Goal: Task Accomplishment & Management: Complete application form

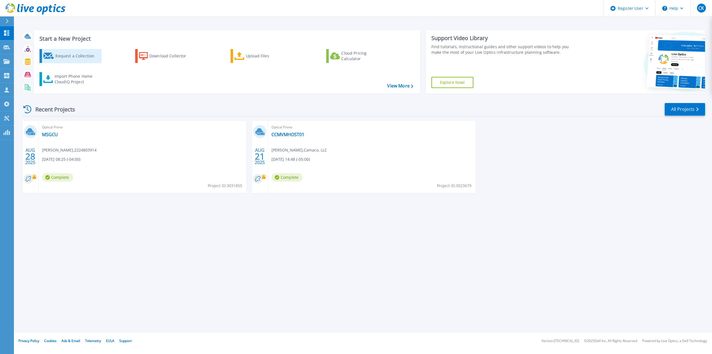
click at [90, 58] on div "Request a Collection" at bounding box center [77, 55] width 45 height 11
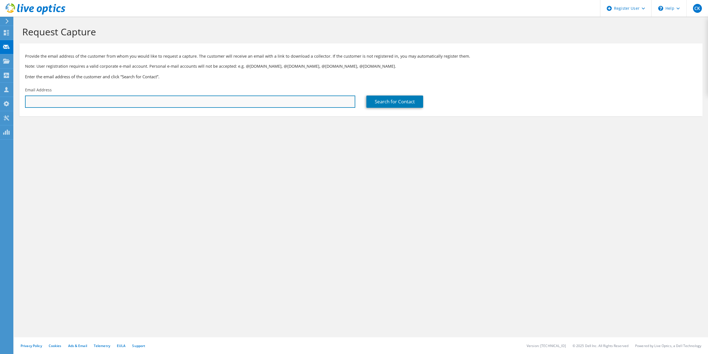
click at [103, 103] on input "text" at bounding box center [190, 101] width 330 height 12
click at [216, 98] on input "text" at bounding box center [190, 101] width 330 height 12
paste input "charris@jerrybaker.com"
type input "charris@jerrybaker.com"
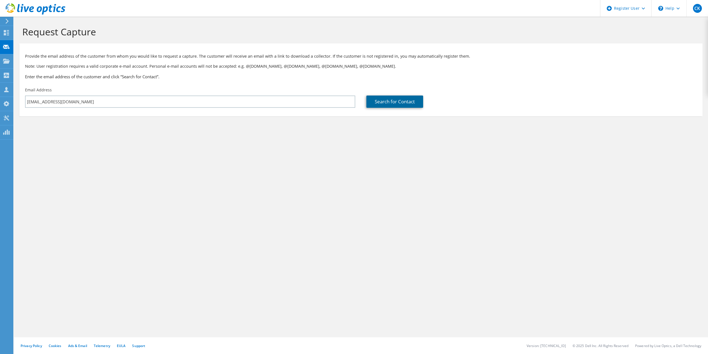
click at [414, 100] on link "Search for Contact" at bounding box center [394, 101] width 57 height 12
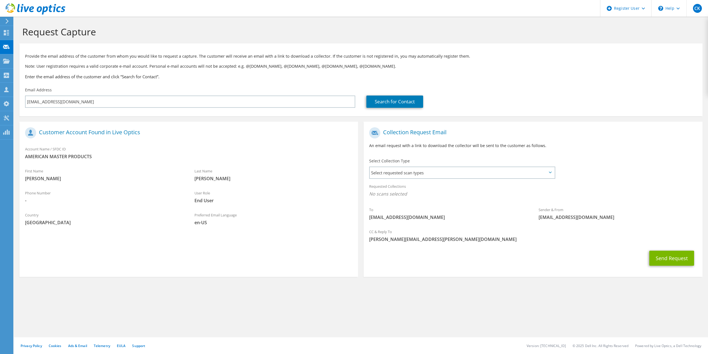
click at [92, 154] on span "AMERICAN MASTER PRODUCTS" at bounding box center [188, 156] width 327 height 6
click at [462, 176] on span "Select requested scan types" at bounding box center [462, 172] width 184 height 11
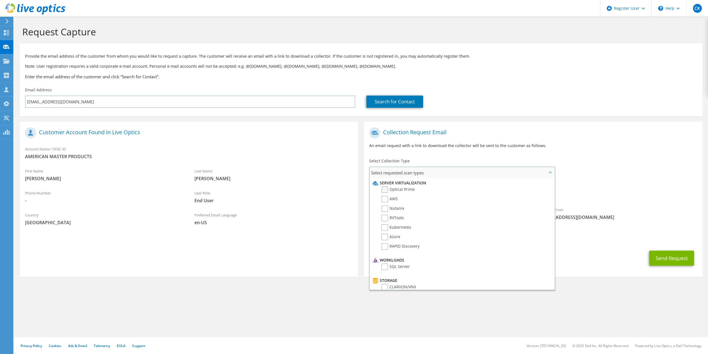
click at [386, 191] on label "Optical Prime" at bounding box center [397, 189] width 33 height 7
click at [0, 0] on input "Optical Prime" at bounding box center [0, 0] width 0 height 0
click at [618, 169] on div "To charris@jerrybaker.com Sender & From liveoptics@liveoptics.com" at bounding box center [533, 175] width 339 height 103
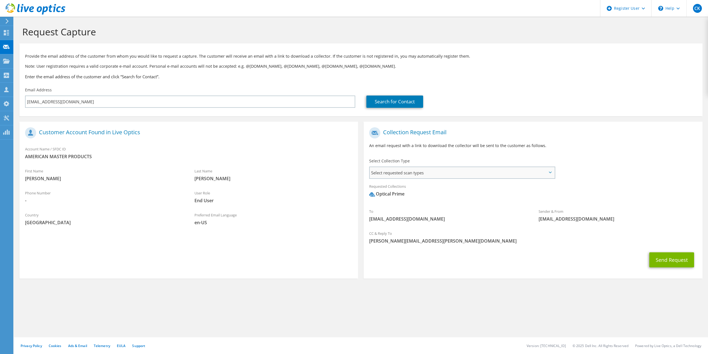
click at [545, 176] on span "Select requested scan types" at bounding box center [462, 172] width 184 height 11
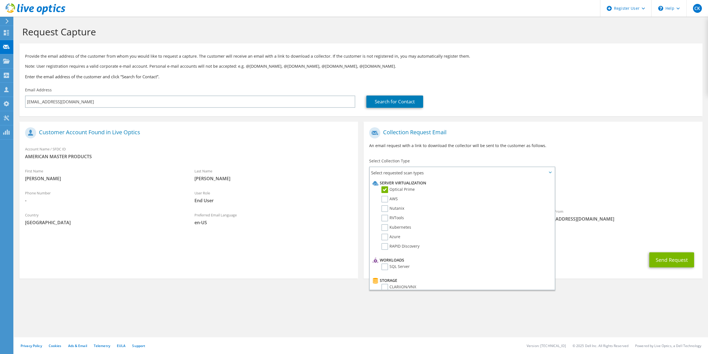
click at [342, 292] on section "Request Capture Provide the email address of the customer from whom you would l…" at bounding box center [361, 161] width 694 height 289
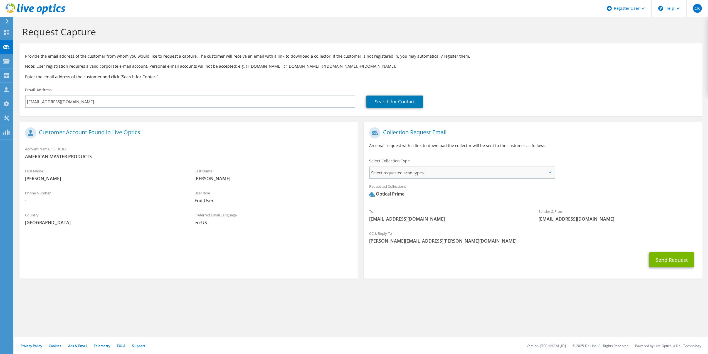
click at [408, 173] on span "Select requested scan types" at bounding box center [462, 172] width 184 height 11
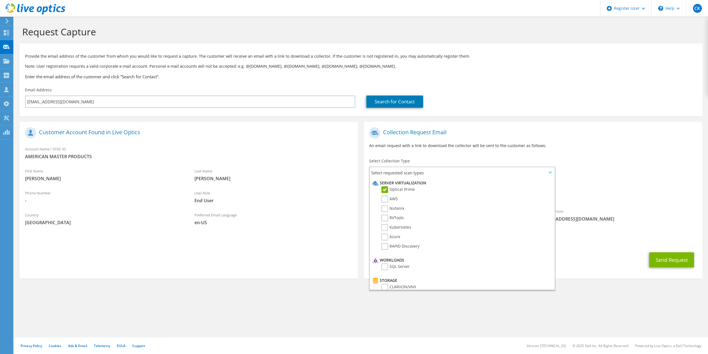
click at [304, 315] on div "Request Capture Provide the email address of the customer from whom you would l…" at bounding box center [361, 185] width 694 height 337
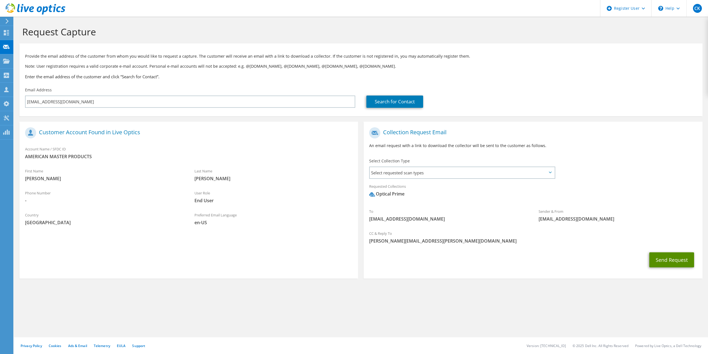
click at [669, 257] on button "Send Request" at bounding box center [671, 259] width 45 height 15
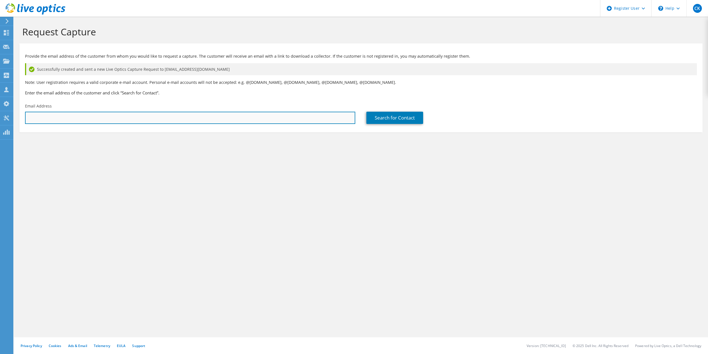
click at [107, 115] on input "text" at bounding box center [190, 118] width 330 height 12
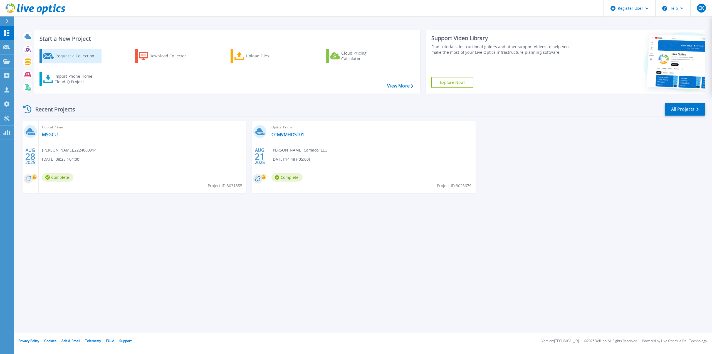
click at [75, 54] on div "Request a Collection" at bounding box center [77, 55] width 45 height 11
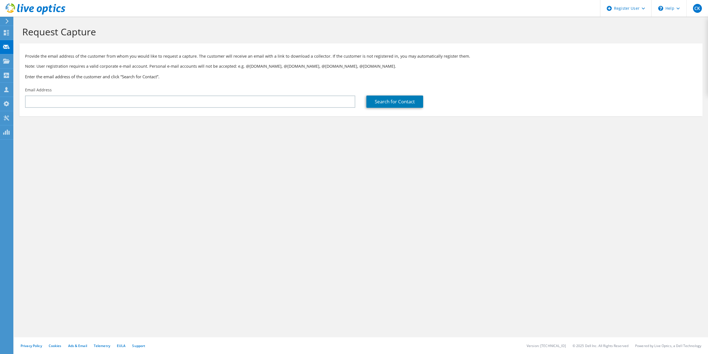
drag, startPoint x: 221, startPoint y: 122, endPoint x: 215, endPoint y: 109, distance: 13.8
click at [221, 121] on section "Request Capture Provide the email address of the customer from whom you would l…" at bounding box center [361, 80] width 694 height 127
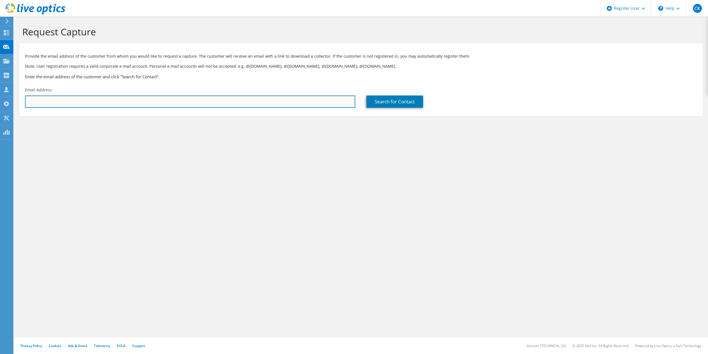
click at [215, 107] on input "text" at bounding box center [190, 101] width 330 height 12
paste input "adam.freese@metroparks.com"
type input "adam.freese@metroparks.com"
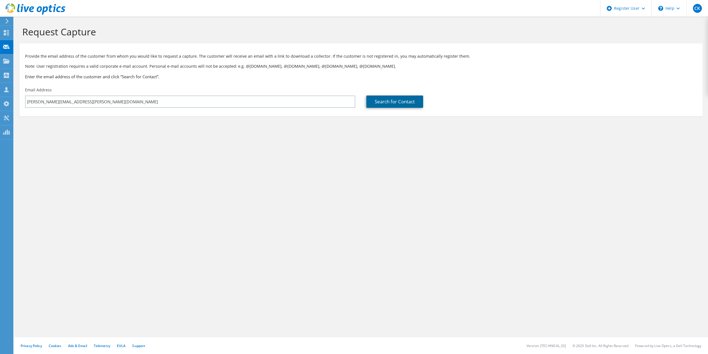
click at [391, 105] on link "Search for Contact" at bounding box center [394, 101] width 57 height 12
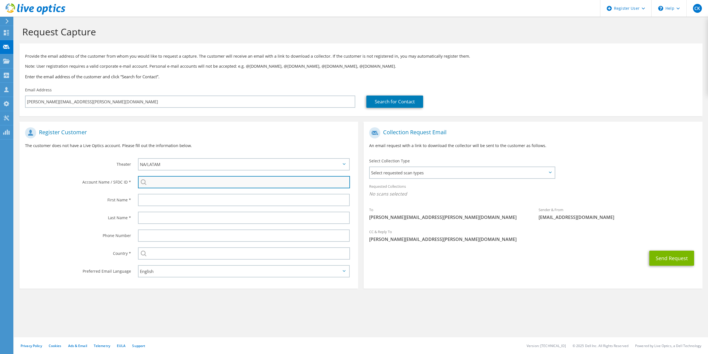
click at [228, 178] on input "search" at bounding box center [244, 182] width 212 height 12
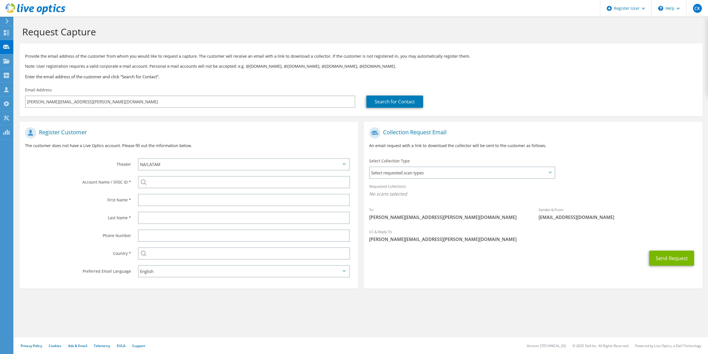
click at [213, 143] on p "The customer does not have a Live Optics account. Please fill out the informati…" at bounding box center [188, 145] width 327 height 6
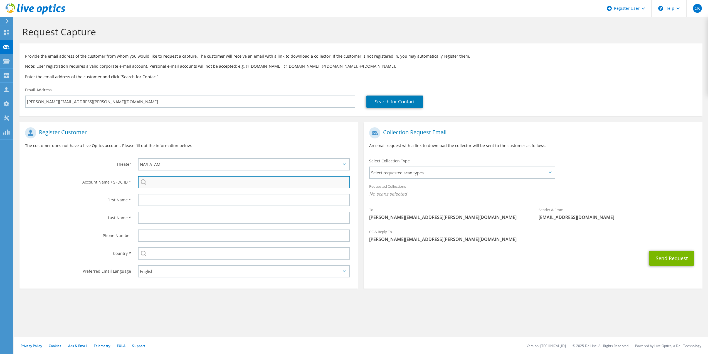
click at [206, 183] on input "search" at bounding box center [244, 182] width 212 height 12
paste input "595722137"
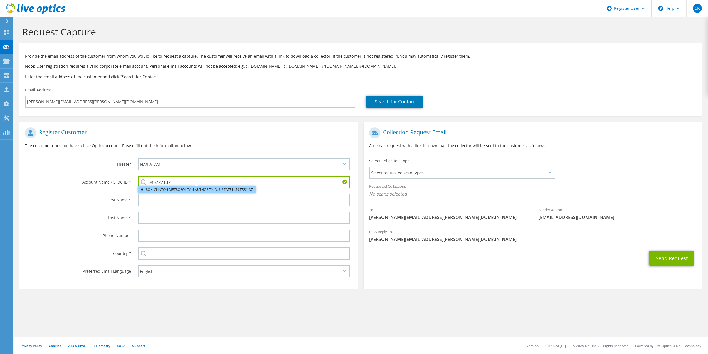
click at [199, 187] on li "HURON-CLINTON METROPOLITAN AUTHORITY, MICHIGAN : 595722137" at bounding box center [197, 189] width 118 height 7
type input "HURON-CLINTON METROPOLITAN AUTHORITY, MICHIGAN : 595722137"
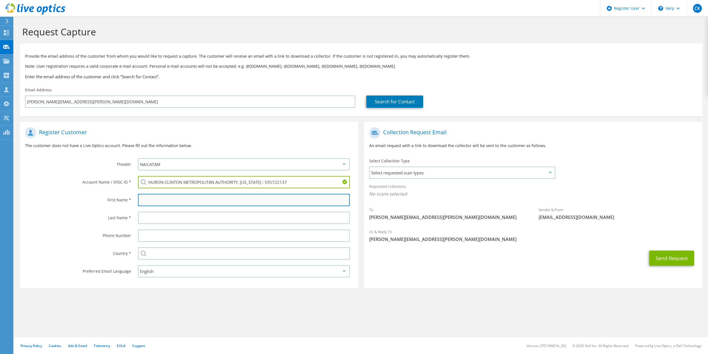
click at [199, 199] on input "text" at bounding box center [244, 200] width 212 height 12
type input "Adam"
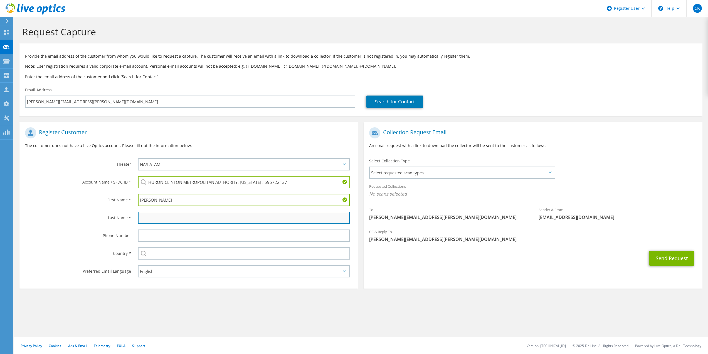
click at [198, 216] on input "text" at bounding box center [244, 217] width 212 height 12
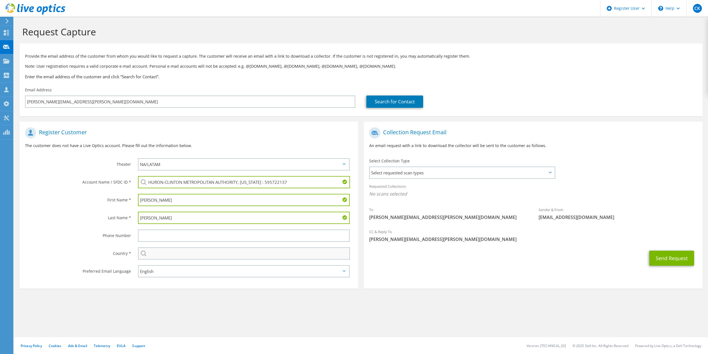
type input "Freese"
click at [191, 255] on input "text" at bounding box center [244, 253] width 212 height 12
type input "[GEOGRAPHIC_DATA]"
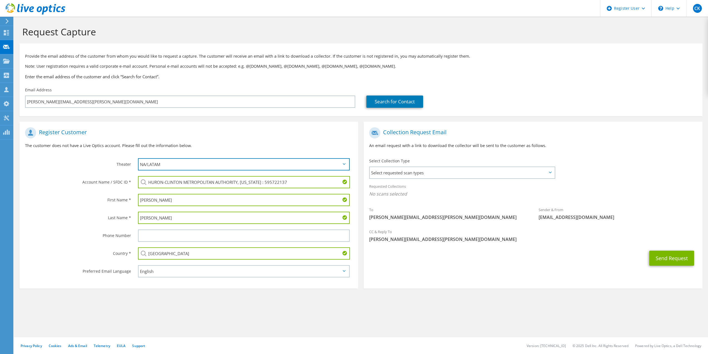
drag, startPoint x: 201, startPoint y: 161, endPoint x: 206, endPoint y: 163, distance: 5.6
click at [206, 163] on select "APJ EMEA NA/LATAM" at bounding box center [244, 164] width 212 height 12
click at [250, 130] on h1 "Register Customer" at bounding box center [187, 132] width 325 height 11
click at [521, 172] on span "Select requested scan types" at bounding box center [462, 172] width 184 height 11
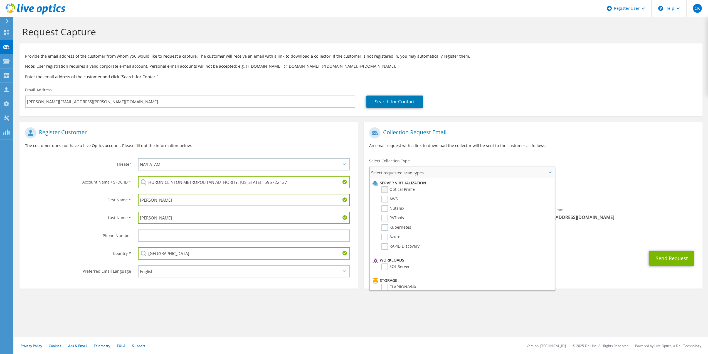
click at [402, 188] on label "Optical Prime" at bounding box center [397, 189] width 33 height 7
click at [0, 0] on input "Optical Prime" at bounding box center [0, 0] width 0 height 0
click at [527, 143] on p "An email request with a link to download the collector will be sent to the cust…" at bounding box center [532, 145] width 327 height 6
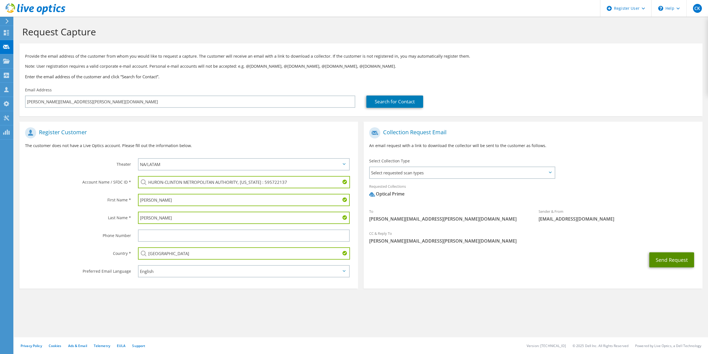
click at [678, 259] on button "Send Request" at bounding box center [671, 259] width 45 height 15
